Goal: Task Accomplishment & Management: Manage account settings

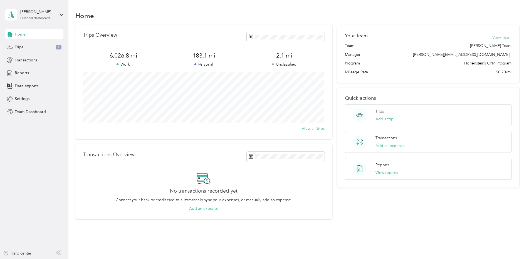
click at [509, 37] on button "View Team" at bounding box center [502, 38] width 19 height 6
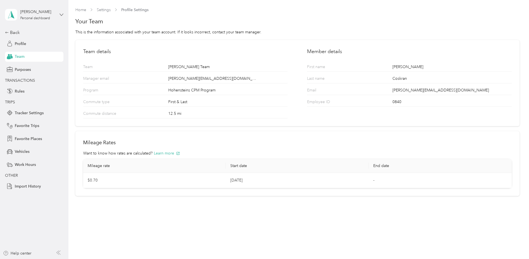
click at [61, 14] on icon at bounding box center [62, 15] width 4 height 4
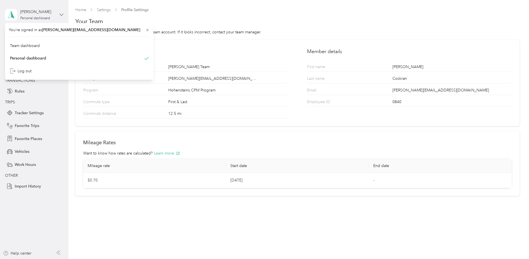
click at [61, 14] on icon at bounding box center [62, 15] width 4 height 4
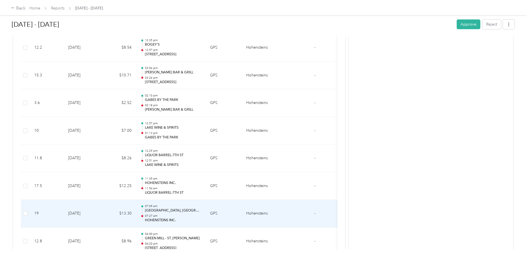
scroll to position [188, 0]
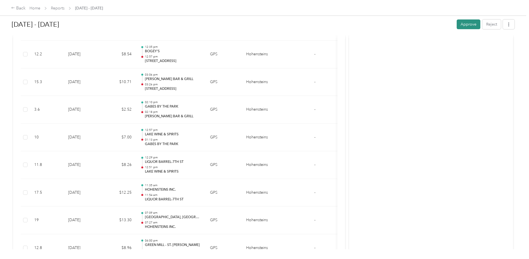
click at [466, 25] on button "Approve" at bounding box center [469, 24] width 24 height 10
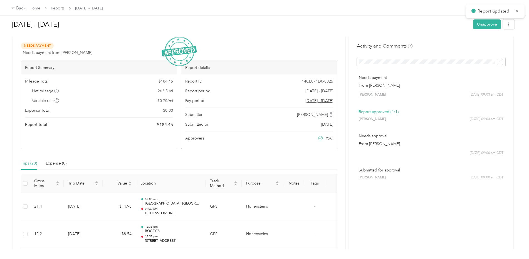
scroll to position [0, 0]
